Goal: Information Seeking & Learning: Compare options

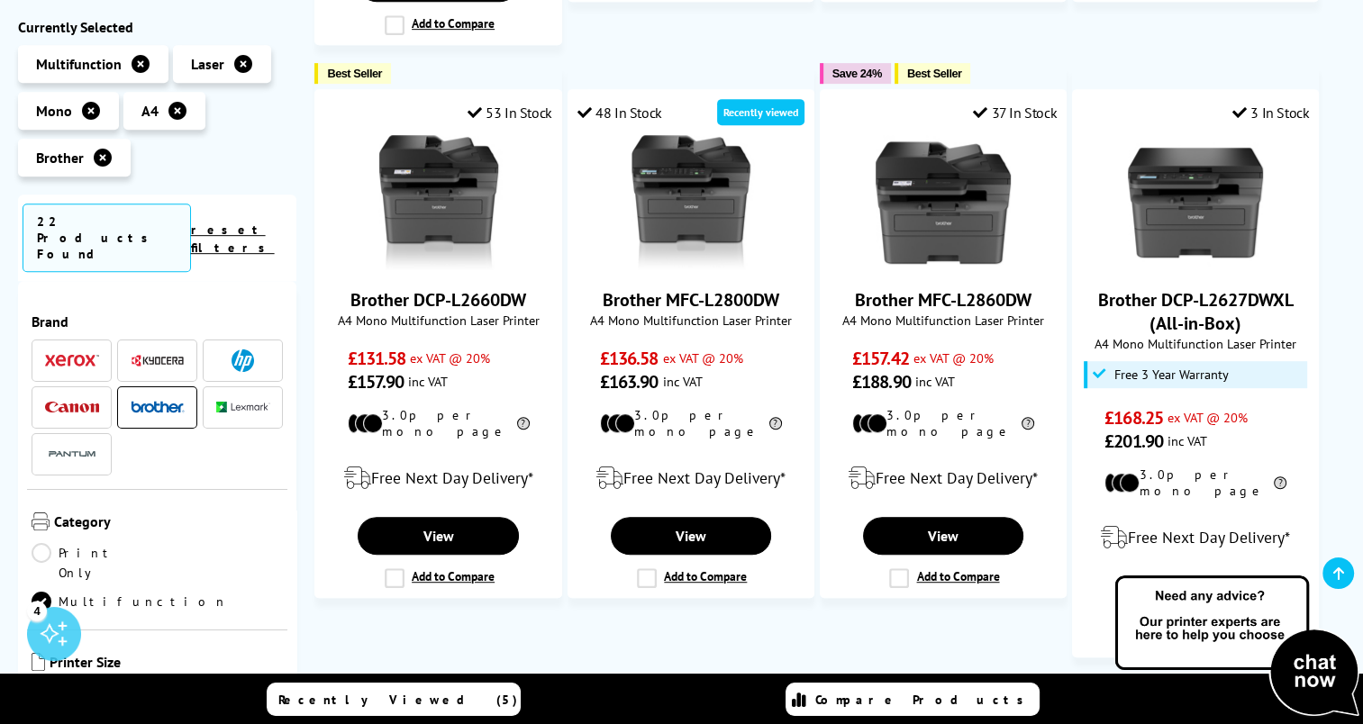
scroll to position [894, 0]
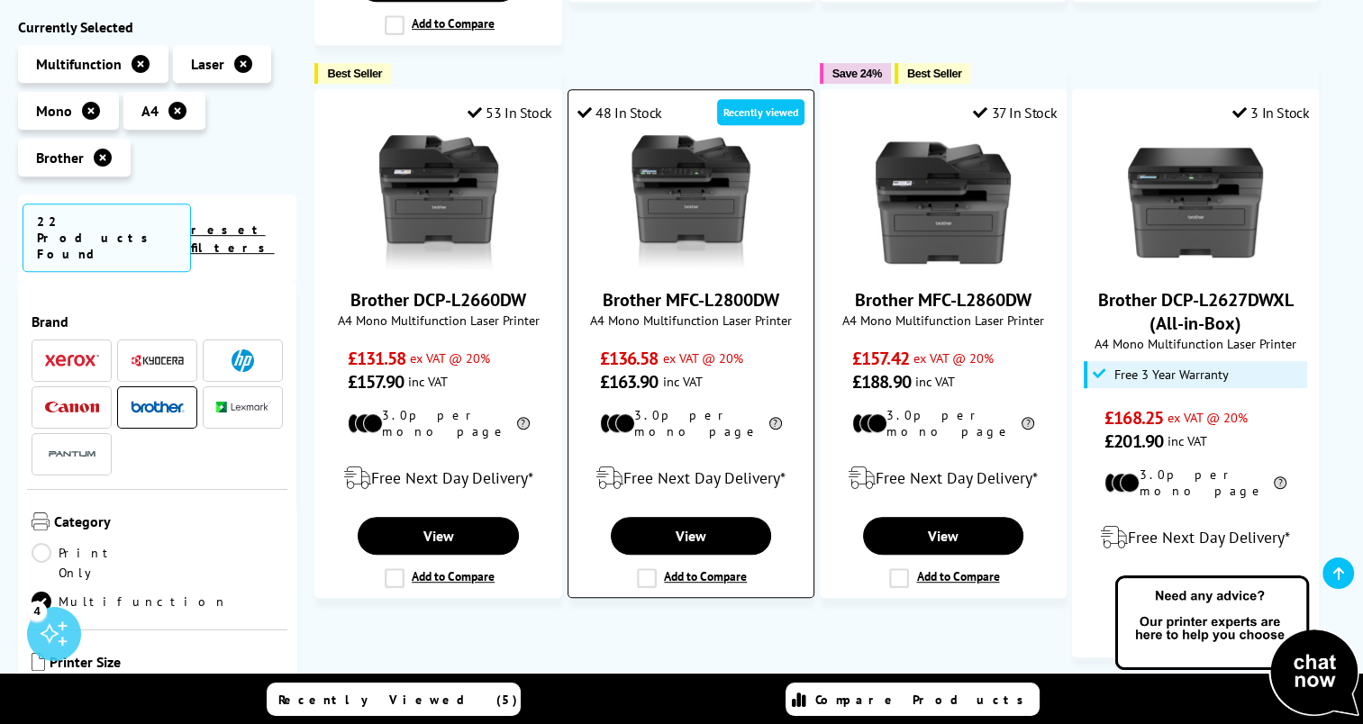
click at [683, 568] on label "Add to Compare" at bounding box center [692, 578] width 110 height 20
click at [0, 0] on input "Add to Compare" at bounding box center [0, 0] width 0 height 0
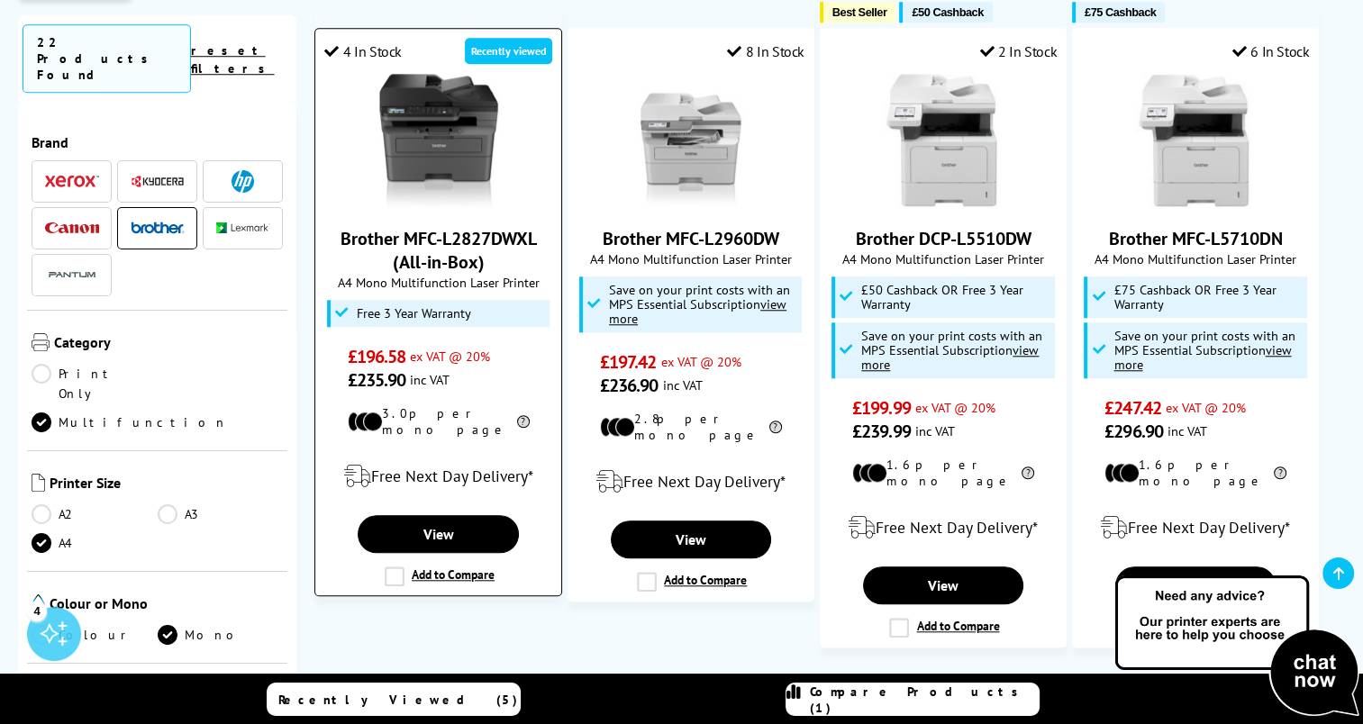
click at [461, 567] on label "Add to Compare" at bounding box center [440, 577] width 110 height 20
click at [0, 0] on input "Add to Compare" at bounding box center [0, 0] width 0 height 0
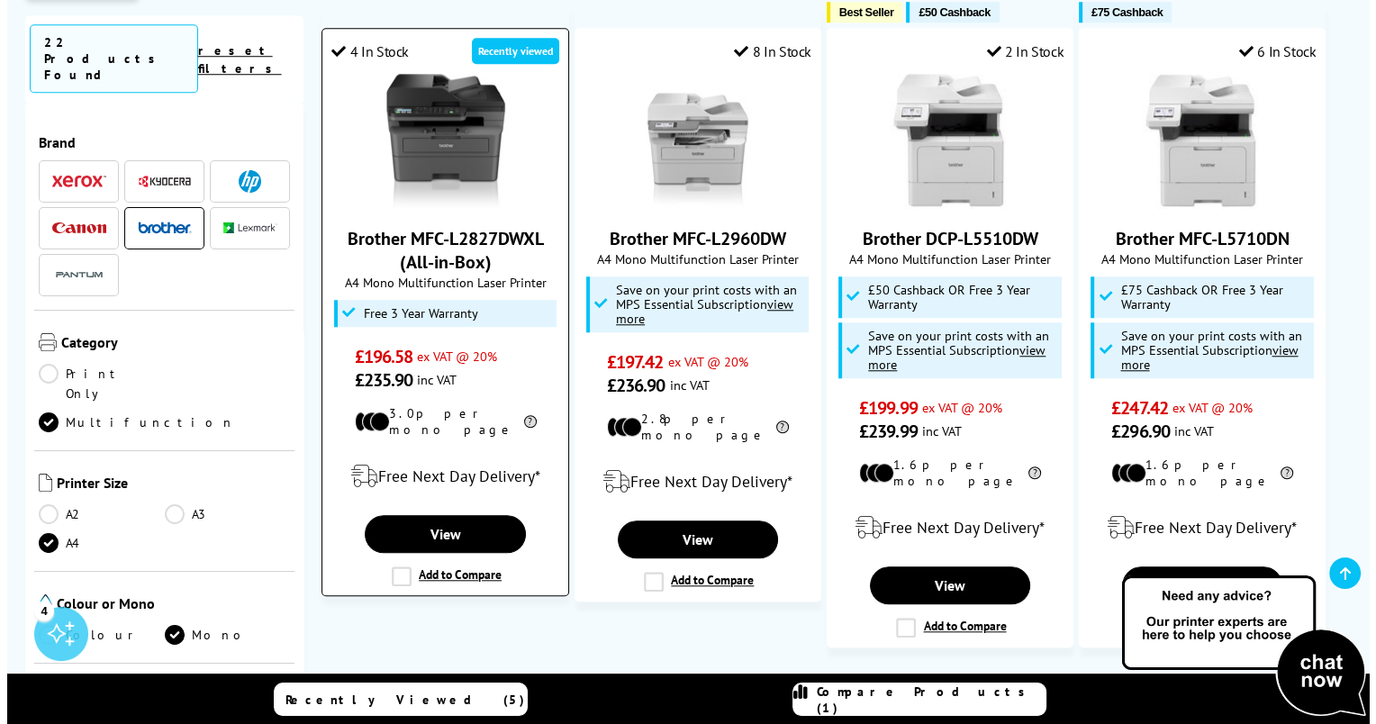
scroll to position [1568, 0]
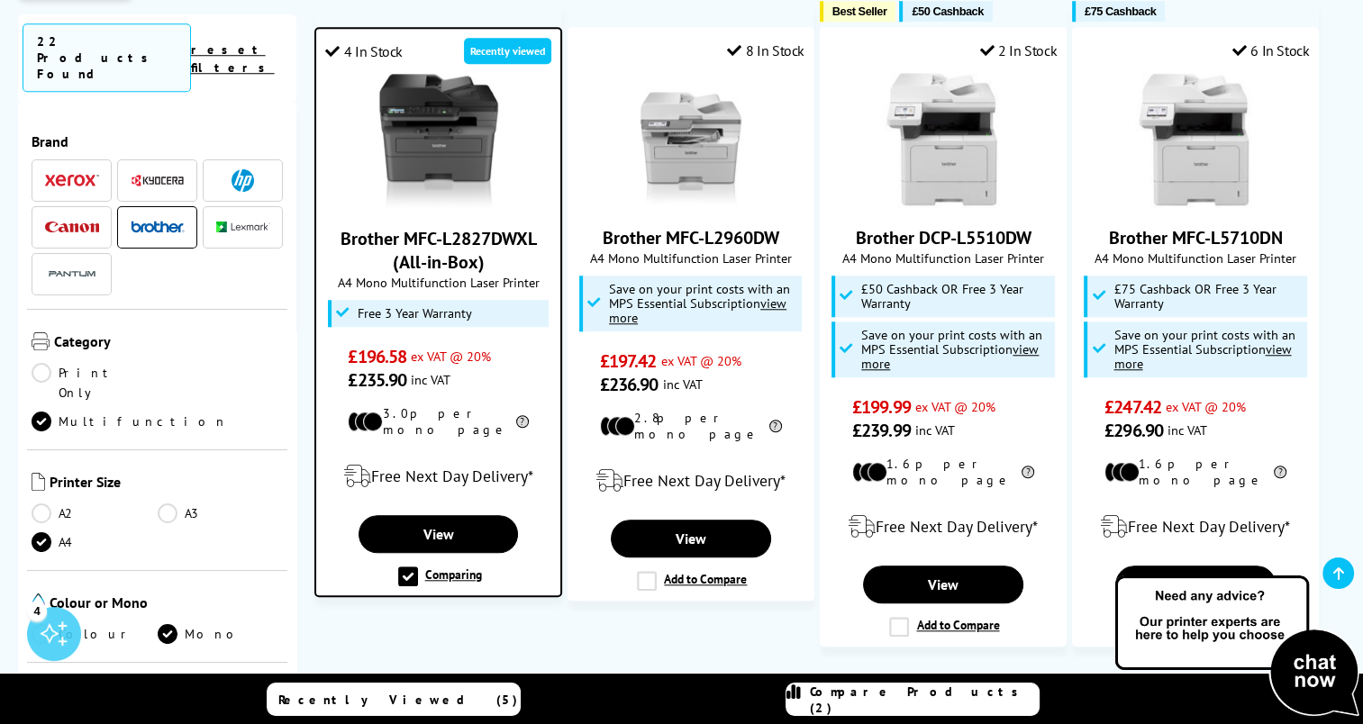
click at [920, 685] on link "Compare Products (2)" at bounding box center [913, 699] width 254 height 33
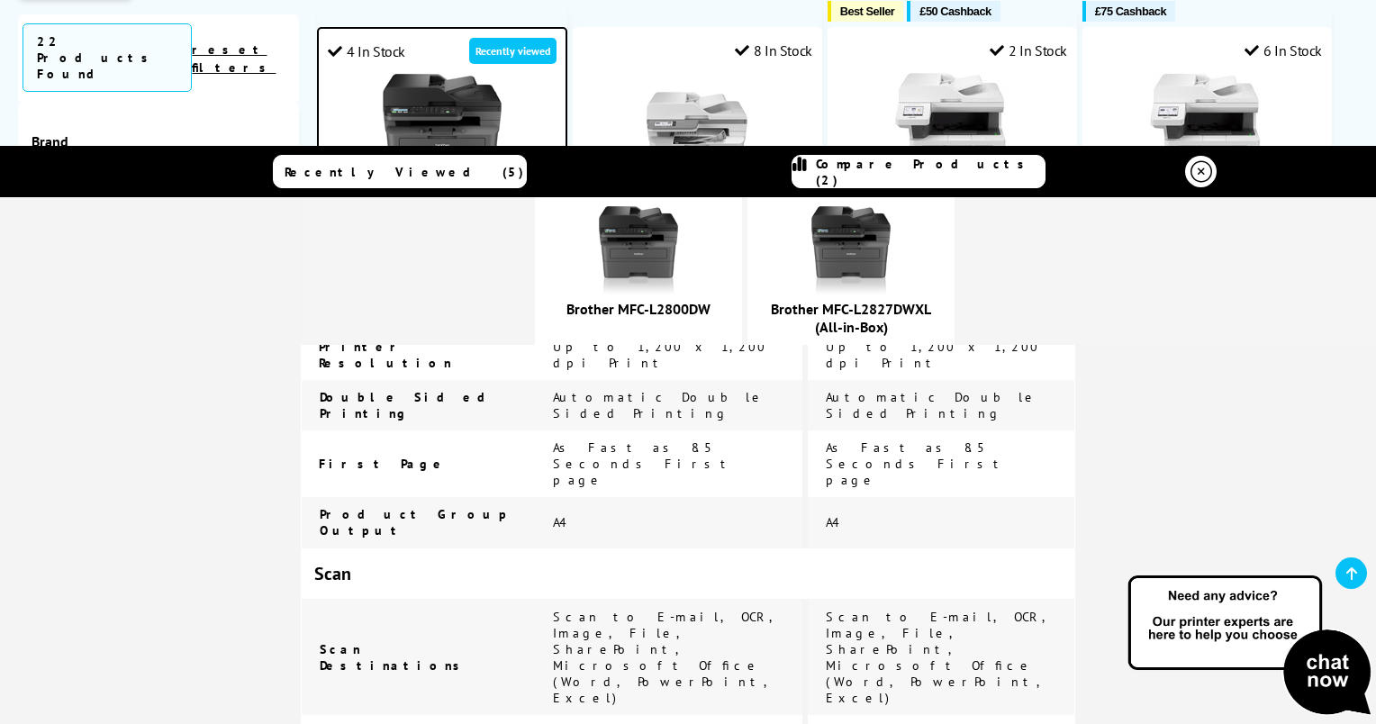
scroll to position [0, 0]
